Goal: Entertainment & Leisure: Consume media (video, audio)

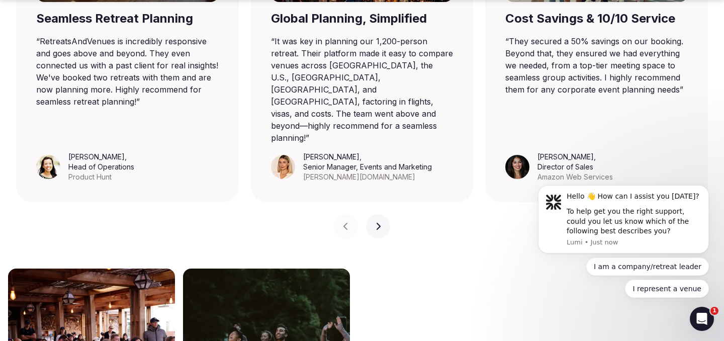
scroll to position [831, 0]
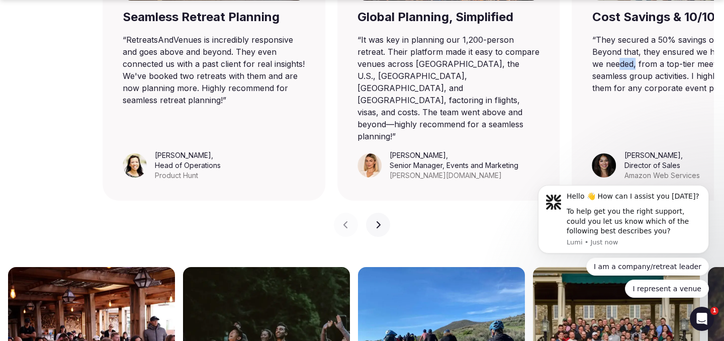
drag, startPoint x: 523, startPoint y: 64, endPoint x: 637, endPoint y: 67, distance: 114.7
click at [637, 67] on blockquote "“ They secured a 50% savings on our booking. Beyond that, they ensured we had e…" at bounding box center [684, 64] width 183 height 60
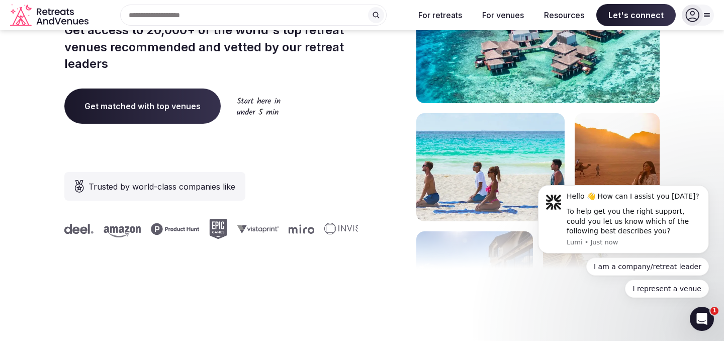
scroll to position [208, 0]
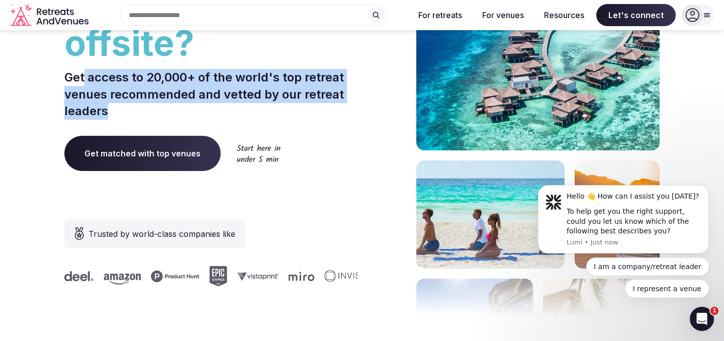
drag, startPoint x: 85, startPoint y: 77, endPoint x: 174, endPoint y: 110, distance: 94.9
click at [174, 110] on p "Get access to 20,000+ of the world's top retreat venues recommended and vetted …" at bounding box center [211, 94] width 294 height 51
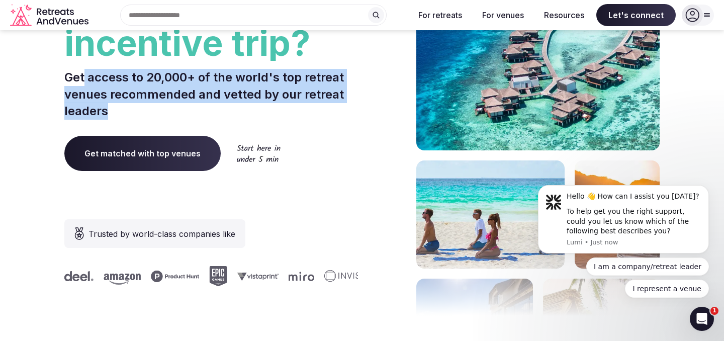
click at [174, 110] on p "Get access to 20,000+ of the world's top retreat venues recommended and vetted …" at bounding box center [211, 94] width 294 height 51
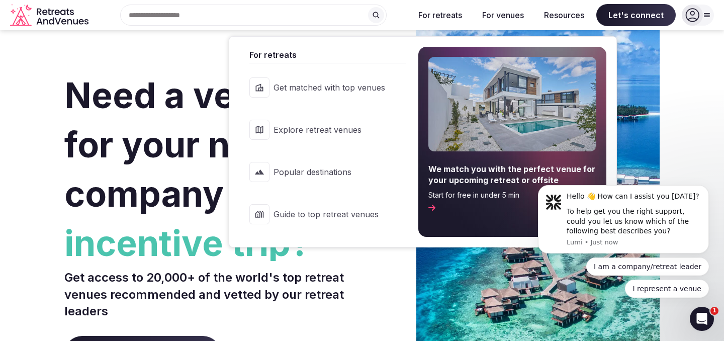
scroll to position [9, 0]
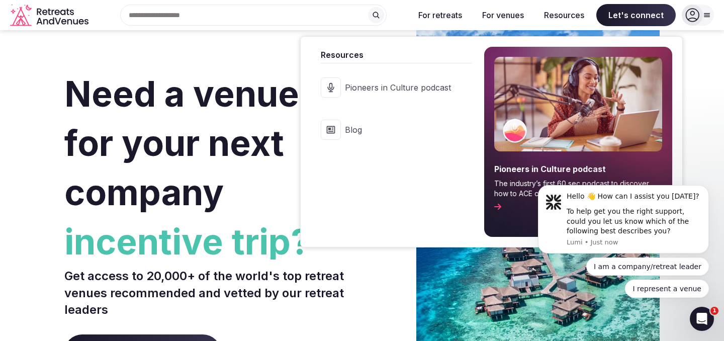
click at [410, 88] on span "Pioneers in Culture podcast" at bounding box center [398, 87] width 106 height 11
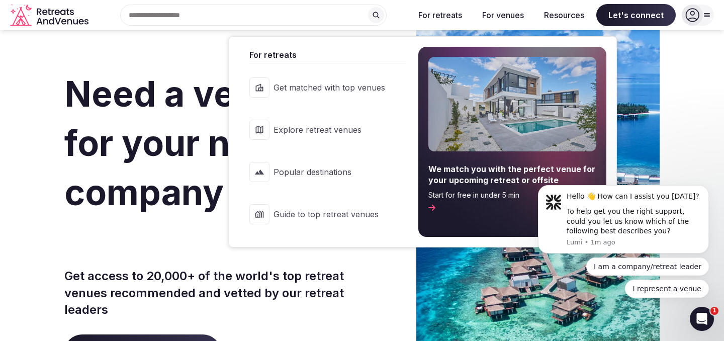
click at [325, 93] on span "Get matched with top venues" at bounding box center [330, 87] width 112 height 11
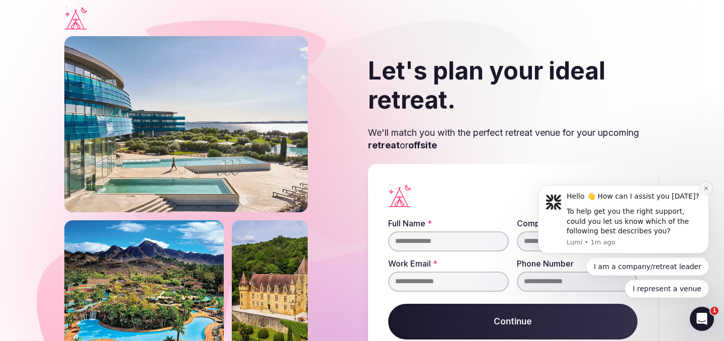
click at [707, 189] on icon "Dismiss notification" at bounding box center [706, 189] width 4 height 4
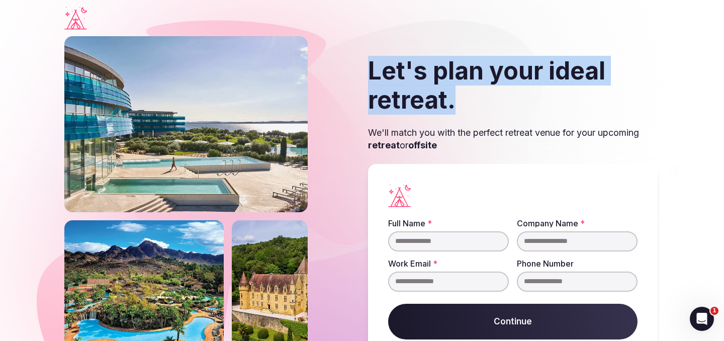
drag, startPoint x: 373, startPoint y: 73, endPoint x: 491, endPoint y: 100, distance: 120.2
click at [491, 100] on h2 "Let's plan your ideal retreat." at bounding box center [513, 85] width 290 height 58
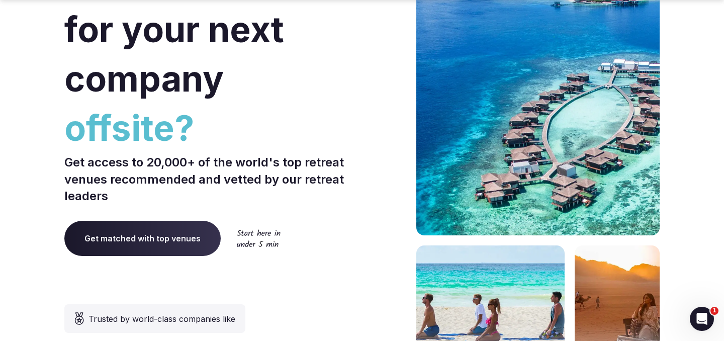
scroll to position [138, 0]
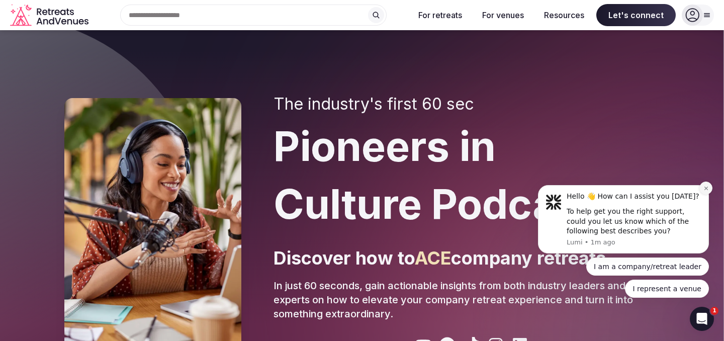
click at [705, 189] on icon "Dismiss notification" at bounding box center [706, 189] width 4 height 4
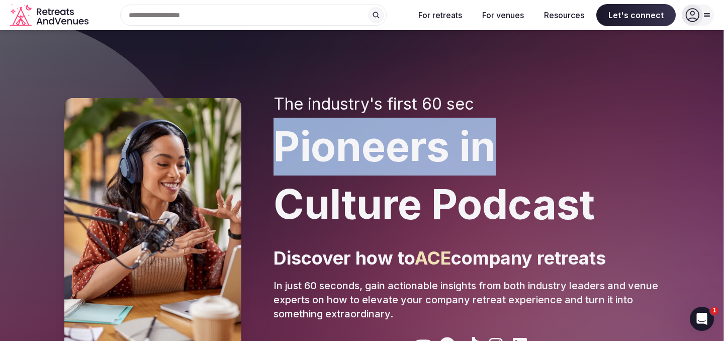
drag, startPoint x: 278, startPoint y: 146, endPoint x: 577, endPoint y: 147, distance: 298.9
click at [577, 147] on h1 "Pioneers in Culture Podcast" at bounding box center [467, 176] width 386 height 116
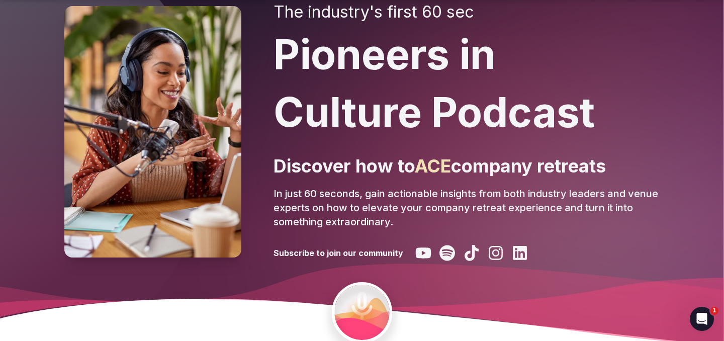
scroll to position [94, 0]
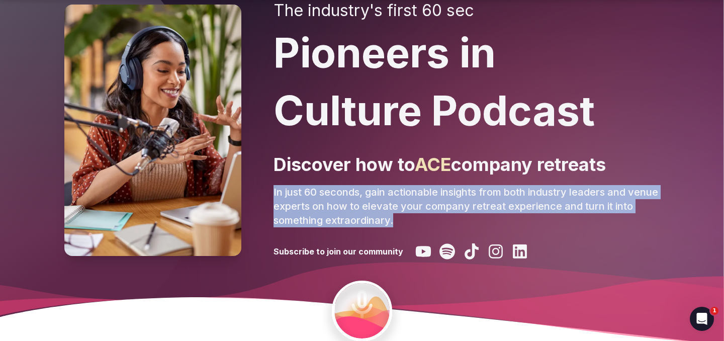
drag, startPoint x: 275, startPoint y: 192, endPoint x: 445, endPoint y: 220, distance: 172.8
click at [445, 220] on p "In just 60 seconds, gain actionable insights from both industry leaders and ven…" at bounding box center [467, 206] width 386 height 42
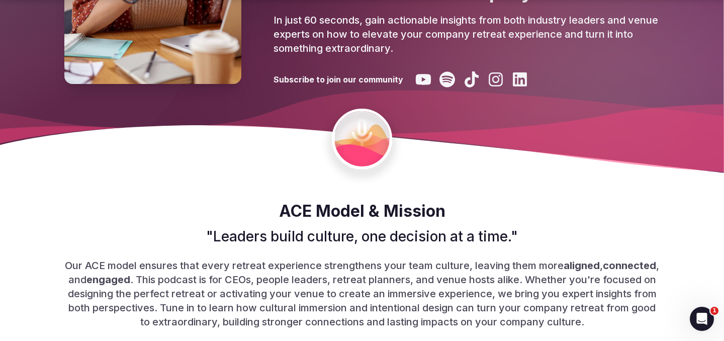
scroll to position [291, 0]
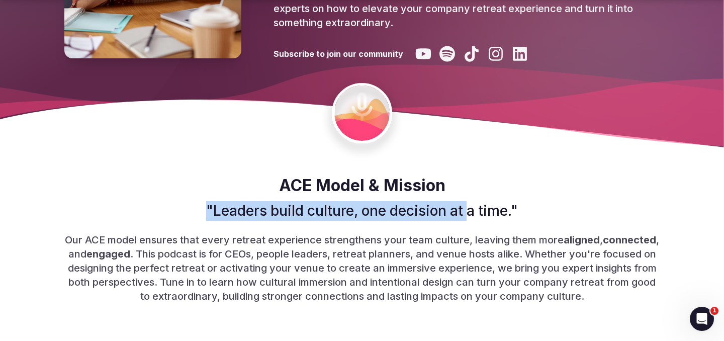
drag, startPoint x: 202, startPoint y: 209, endPoint x: 471, endPoint y: 213, distance: 268.7
click at [471, 213] on p ""Leaders build culture, one decision at a time."" at bounding box center [362, 211] width 596 height 20
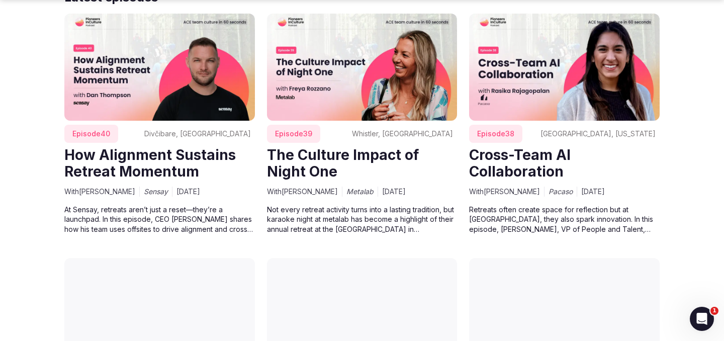
scroll to position [1026, 0]
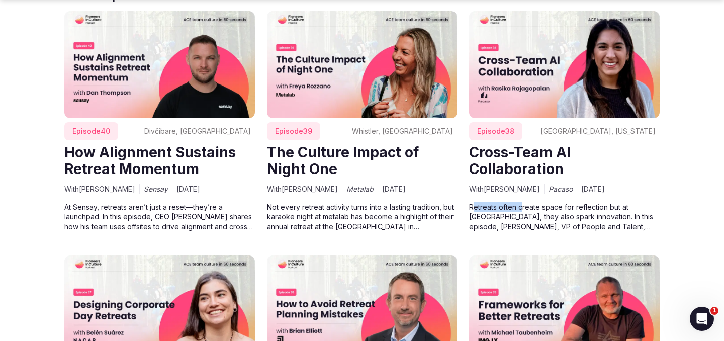
drag, startPoint x: 475, startPoint y: 208, endPoint x: 522, endPoint y: 210, distance: 47.3
click at [523, 210] on p "Retreats often create space for reflection but at [GEOGRAPHIC_DATA], they also …" at bounding box center [564, 216] width 191 height 29
click at [532, 209] on p "Retreats often create space for reflection but at [GEOGRAPHIC_DATA], they also …" at bounding box center [564, 216] width 191 height 29
drag, startPoint x: 469, startPoint y: 218, endPoint x: 582, endPoint y: 218, distance: 112.2
click at [582, 218] on p "Retreats often create space for reflection but at [GEOGRAPHIC_DATA], they also …" at bounding box center [564, 216] width 191 height 29
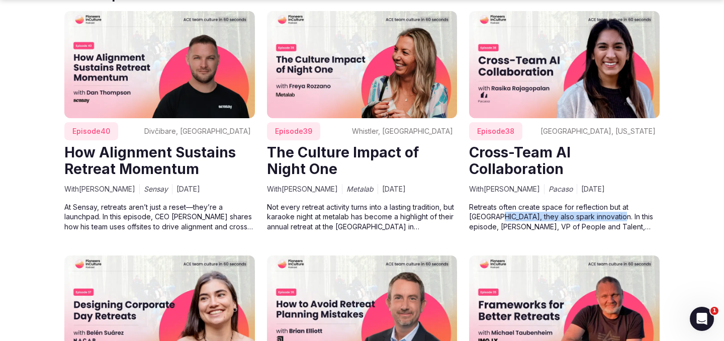
click at [581, 218] on p "Retreats often create space for reflection but at [GEOGRAPHIC_DATA], they also …" at bounding box center [564, 216] width 191 height 29
drag, startPoint x: 498, startPoint y: 229, endPoint x: 608, endPoint y: 229, distance: 109.7
click at [608, 229] on p "Retreats often create space for reflection but at [GEOGRAPHIC_DATA], they also …" at bounding box center [564, 216] width 191 height 29
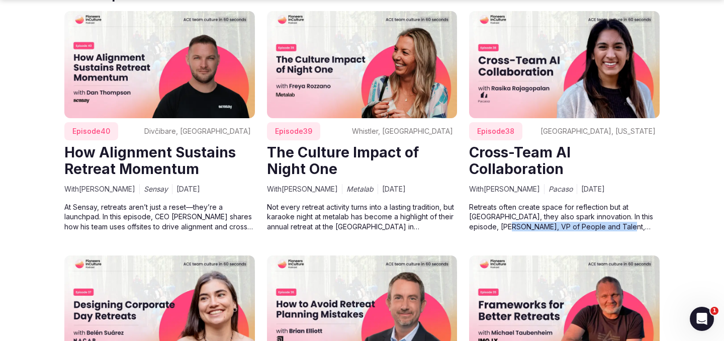
click at [608, 229] on p "Retreats often create space for reflection but at [GEOGRAPHIC_DATA], they also …" at bounding box center [564, 216] width 191 height 29
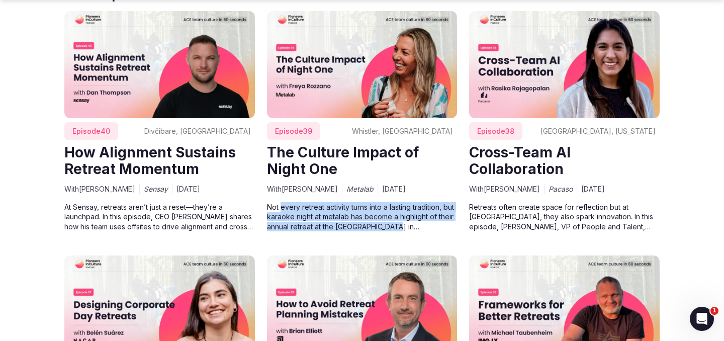
drag, startPoint x: 282, startPoint y: 210, endPoint x: 397, endPoint y: 233, distance: 118.1
click at [397, 233] on div "Episode 39 Whistler, [GEOGRAPHIC_DATA] The Culture Impact of Night One With [PE…" at bounding box center [362, 127] width 191 height 232
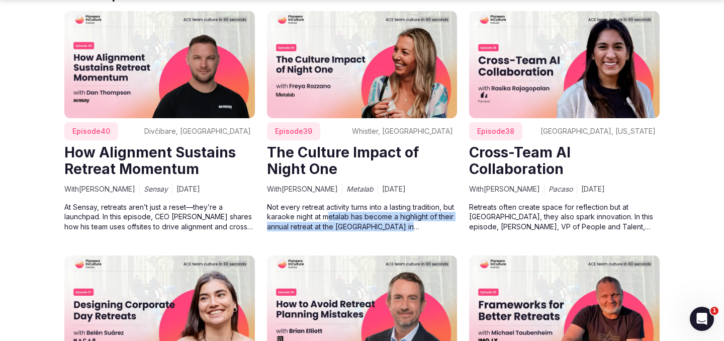
drag, startPoint x: 421, startPoint y: 224, endPoint x: 322, endPoint y: 214, distance: 99.7
click at [322, 214] on p "Not every retreat activity turns into a lasting tradition, but karaoke night at…" at bounding box center [362, 216] width 191 height 29
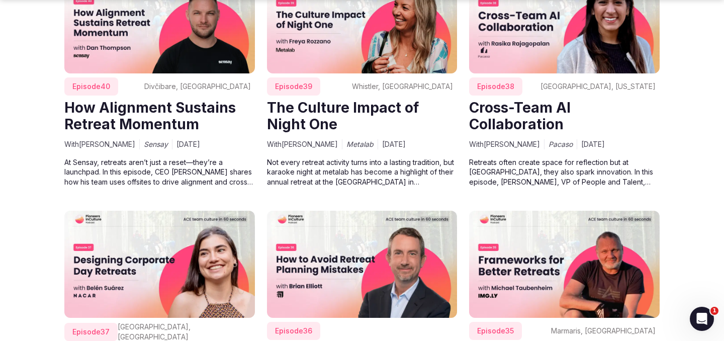
scroll to position [1076, 0]
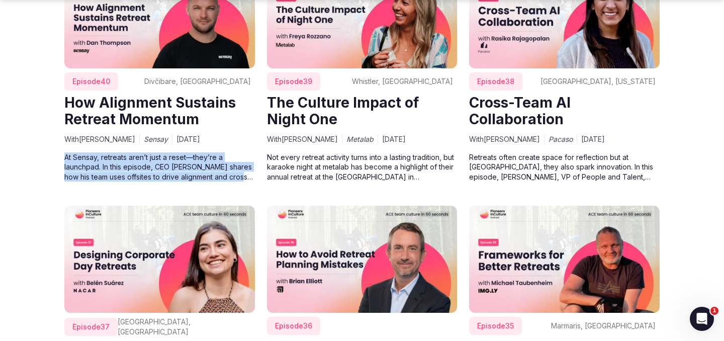
drag, startPoint x: 63, startPoint y: 155, endPoint x: 253, endPoint y: 178, distance: 191.0
click at [253, 178] on p "At Sensay, retreats aren’t just a reset—they’re a launchpad. In this episode, C…" at bounding box center [159, 166] width 191 height 29
drag, startPoint x: 65, startPoint y: 159, endPoint x: 247, endPoint y: 176, distance: 182.9
click at [247, 176] on p "At Sensay, retreats aren’t just a reset—they’re a launchpad. In this episode, C…" at bounding box center [159, 166] width 191 height 29
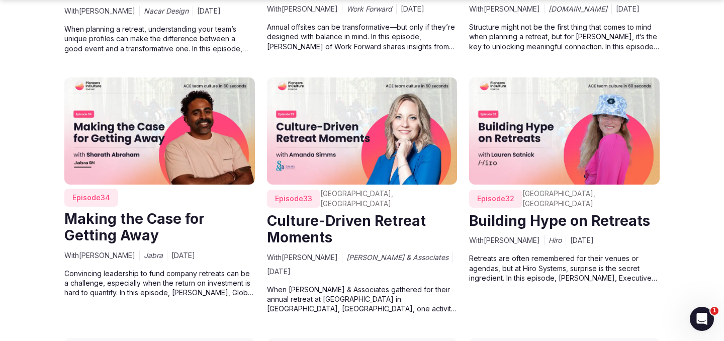
scroll to position [1451, 0]
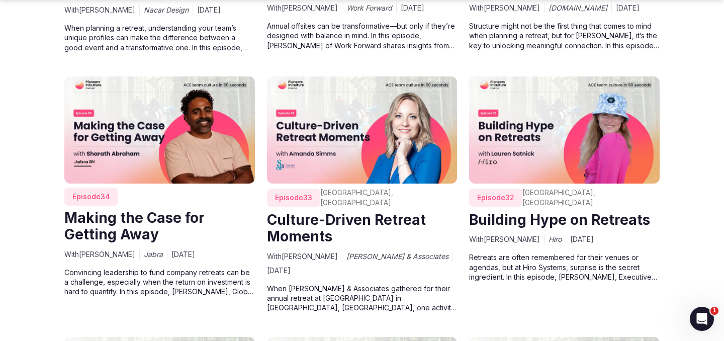
click at [537, 137] on img at bounding box center [564, 129] width 191 height 107
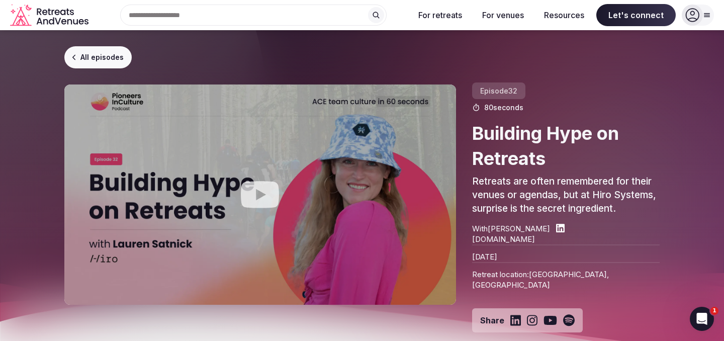
click at [267, 196] on icon "Play video" at bounding box center [260, 194] width 38 height 27
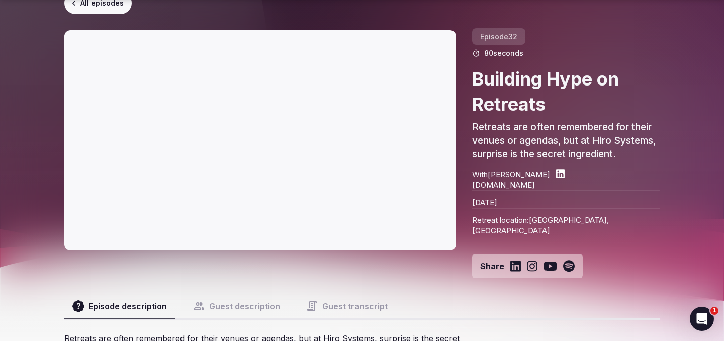
scroll to position [58, 0]
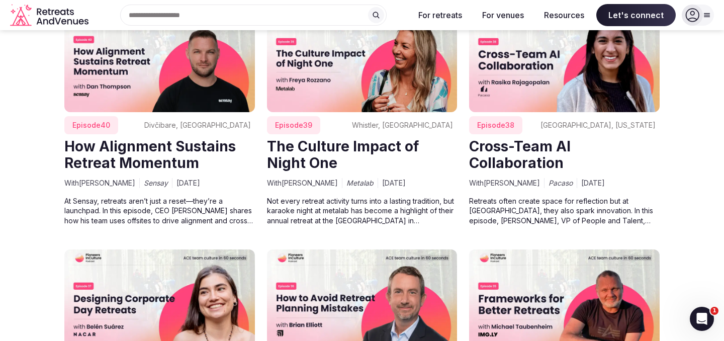
scroll to position [954, 0]
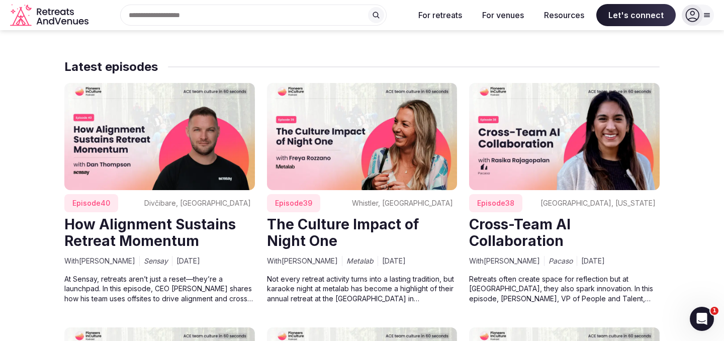
click at [544, 137] on img at bounding box center [564, 136] width 191 height 107
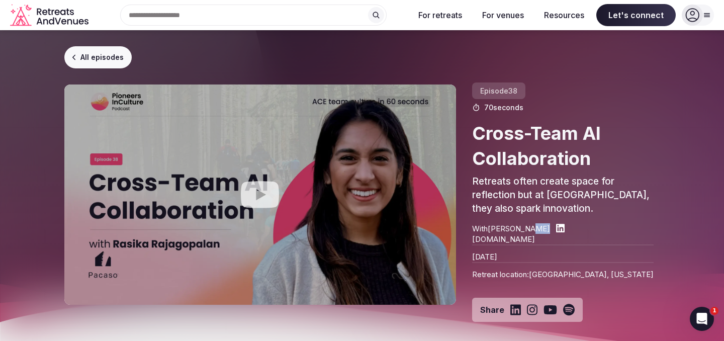
drag, startPoint x: 528, startPoint y: 229, endPoint x: 538, endPoint y: 229, distance: 10.6
click at [538, 229] on p "With [PERSON_NAME]" at bounding box center [511, 228] width 78 height 11
click at [259, 198] on icon "Play video" at bounding box center [260, 195] width 40 height 40
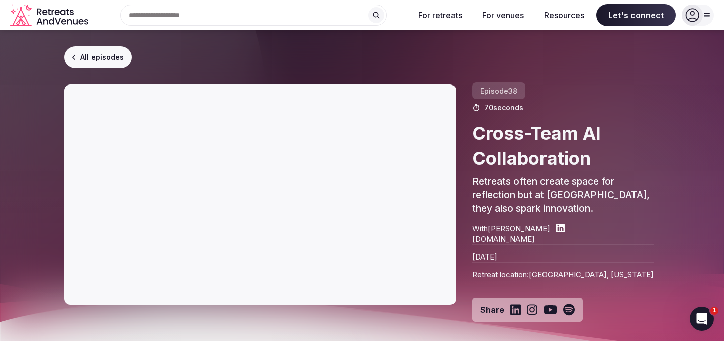
click at [33, 179] on rect at bounding box center [362, 197] width 724 height 467
